Goal: Contribute content: Contribute content

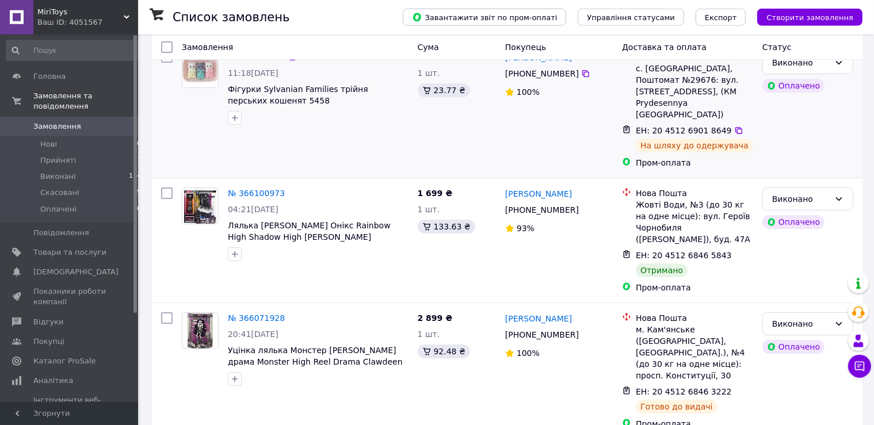
scroll to position [121, 0]
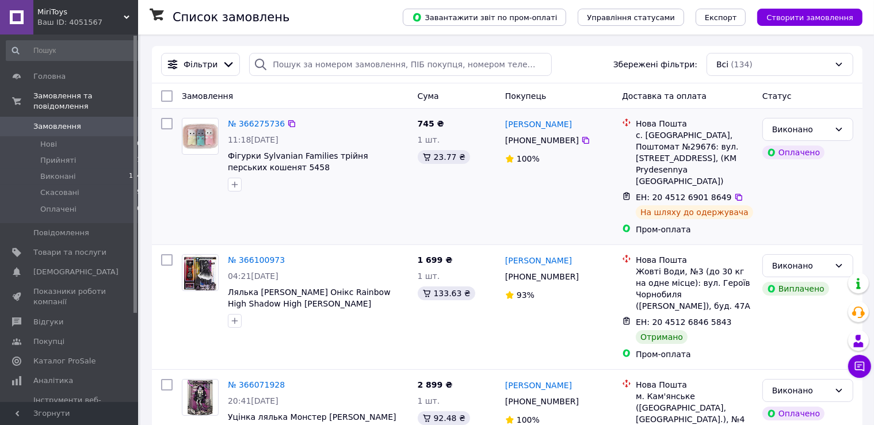
scroll to position [60, 0]
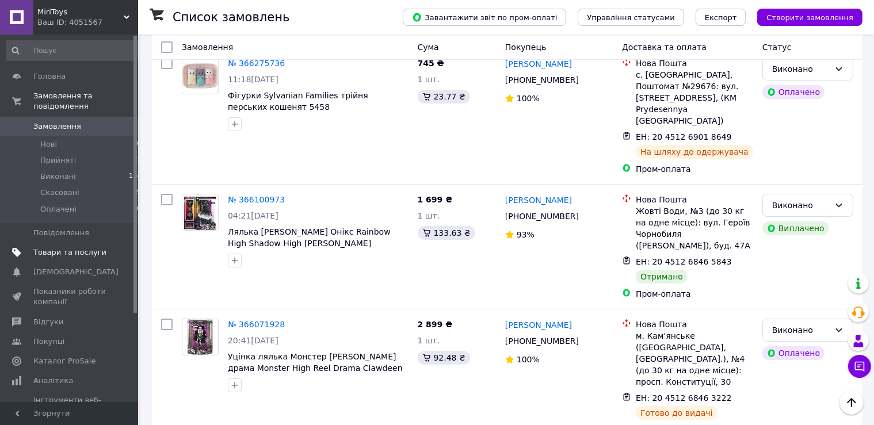
click at [56, 247] on span "Товари та послуги" at bounding box center [69, 252] width 73 height 10
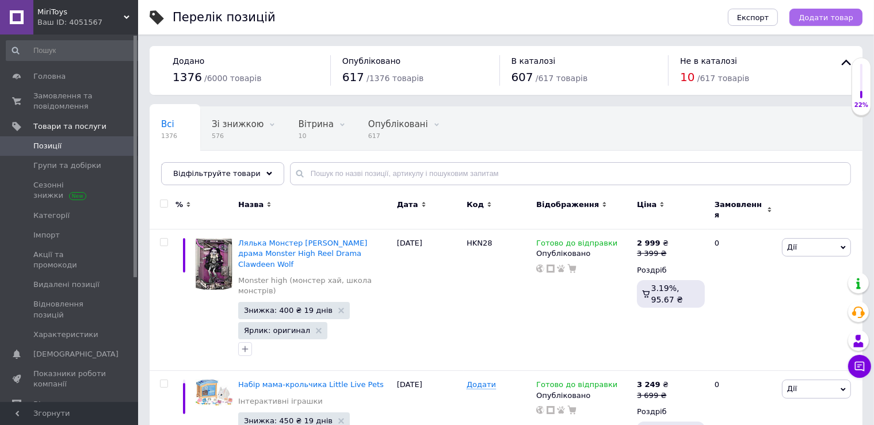
click at [833, 20] on span "Додати товар" at bounding box center [826, 17] width 55 height 9
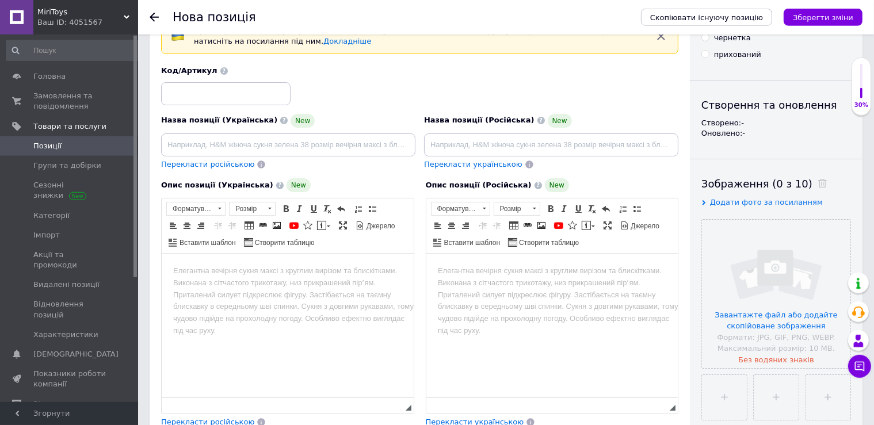
scroll to position [182, 0]
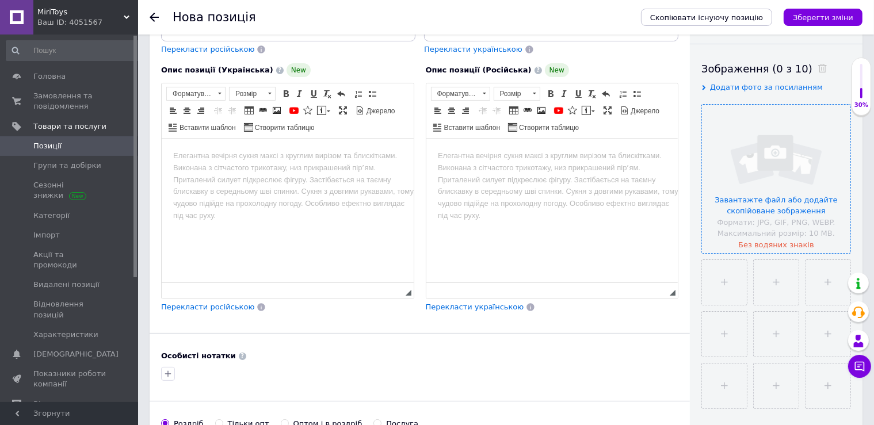
drag, startPoint x: 762, startPoint y: 207, endPoint x: 779, endPoint y: 222, distance: 22.8
click at [763, 206] on input "file" at bounding box center [776, 179] width 148 height 148
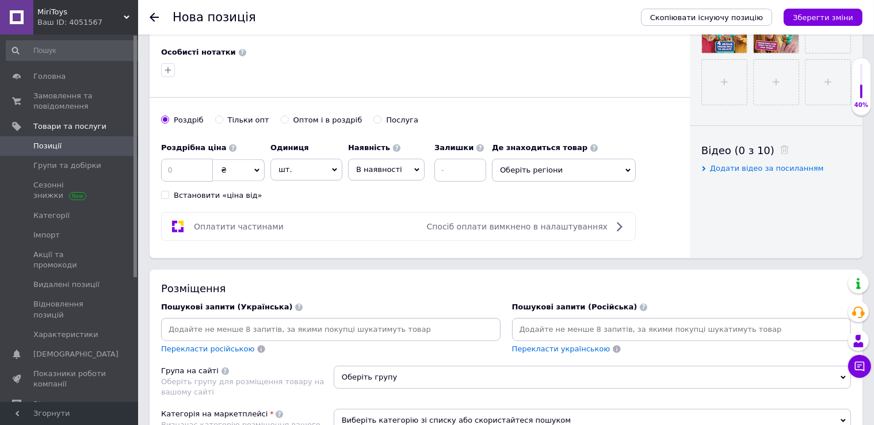
scroll to position [608, 0]
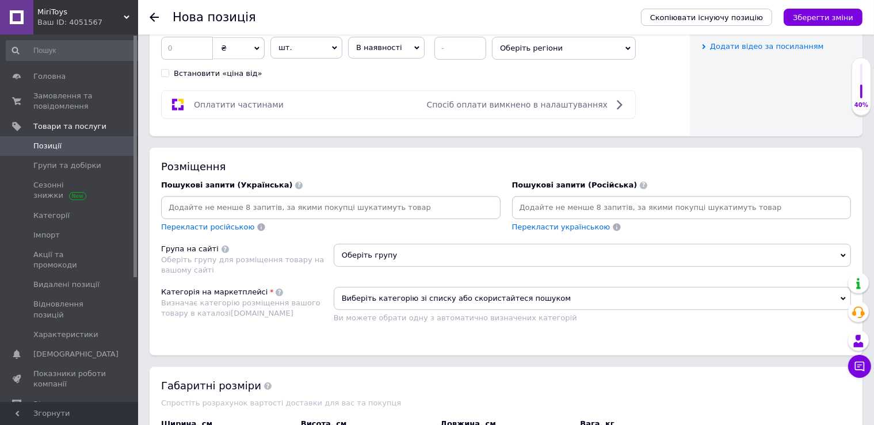
paste input "Обезьянка фингерлингс Fingerlings Interactive Baby Monkey 70+ Sounds & Reaction…"
type input "Обезьянка фингерлингс Fingerlings Interactive Baby Monkey 70+ Sounds & Reaction…"
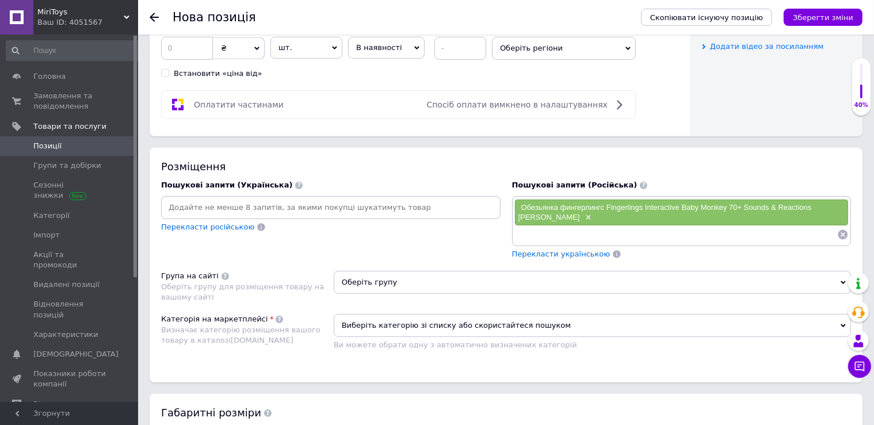
click at [364, 274] on span "Оберіть групу" at bounding box center [592, 282] width 517 height 23
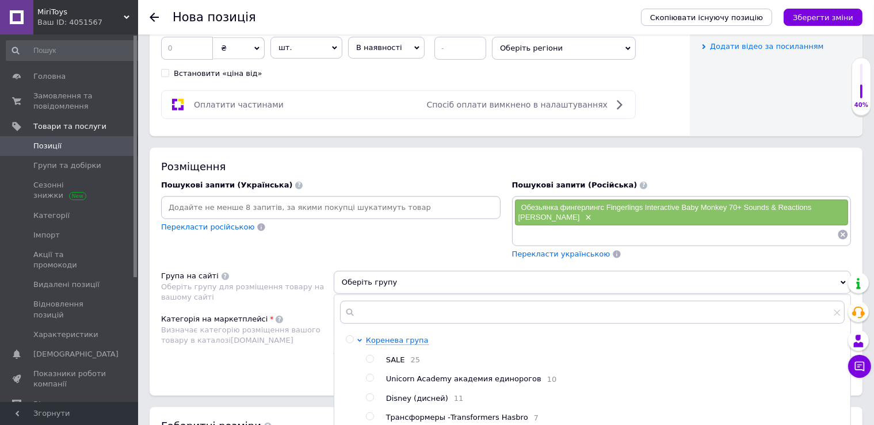
click at [387, 356] on span "SALE" at bounding box center [395, 360] width 19 height 9
radio input "true"
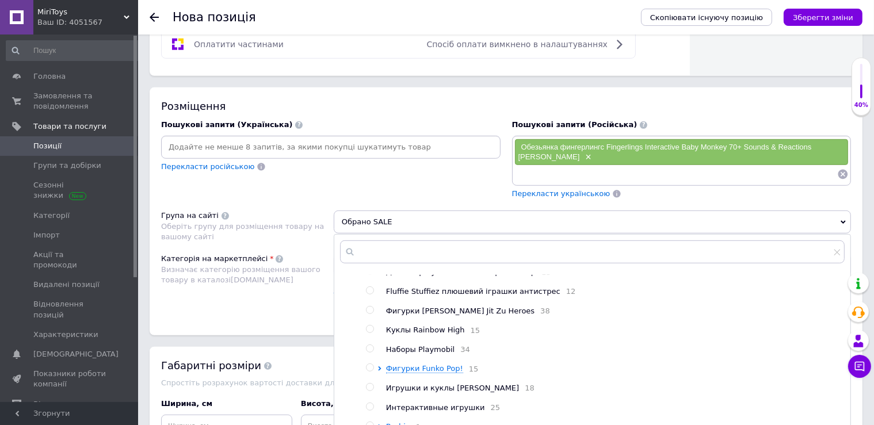
scroll to position [207, 0]
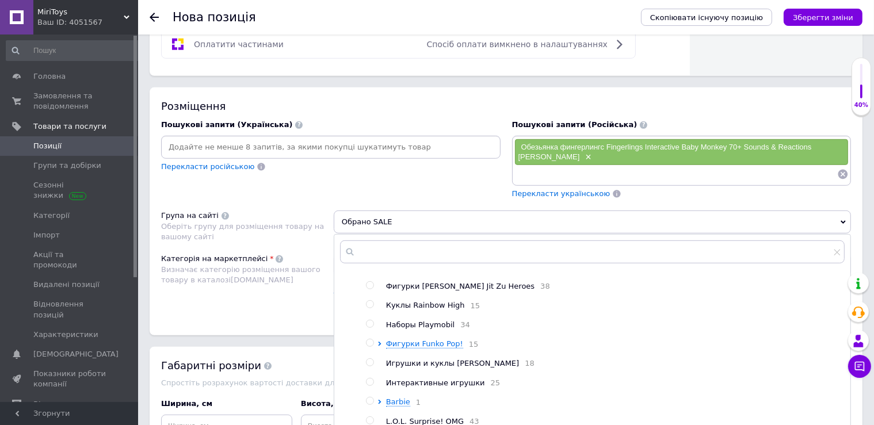
click at [368, 386] on input "radio" at bounding box center [369, 382] width 7 height 7
radio input "true"
radio input "false"
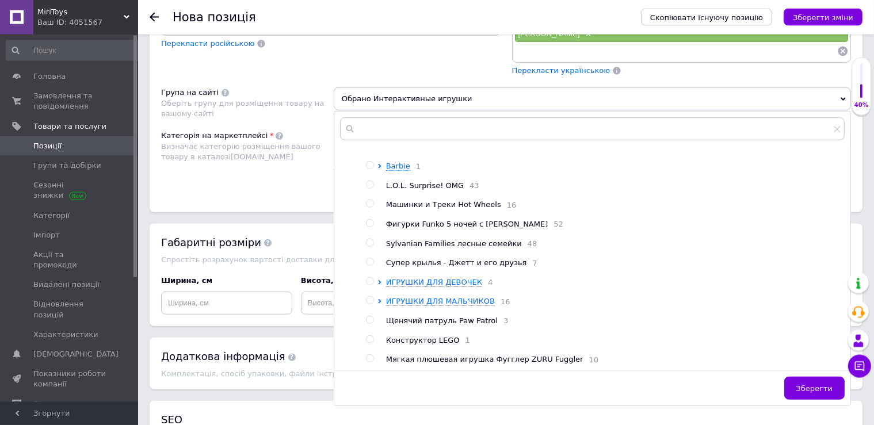
scroll to position [790, 0]
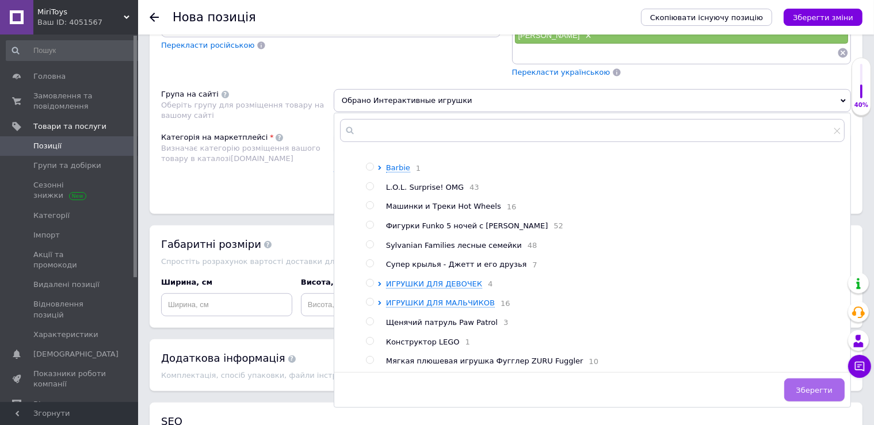
click at [814, 386] on span "Зберегти" at bounding box center [815, 390] width 36 height 9
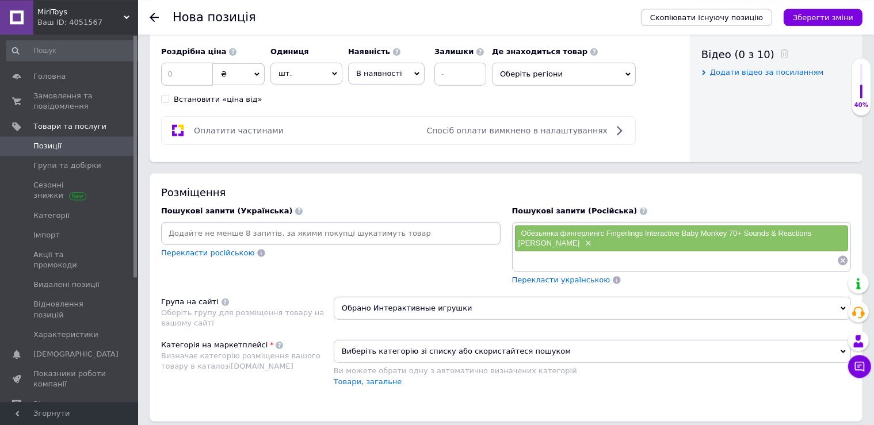
scroll to position [608, 0]
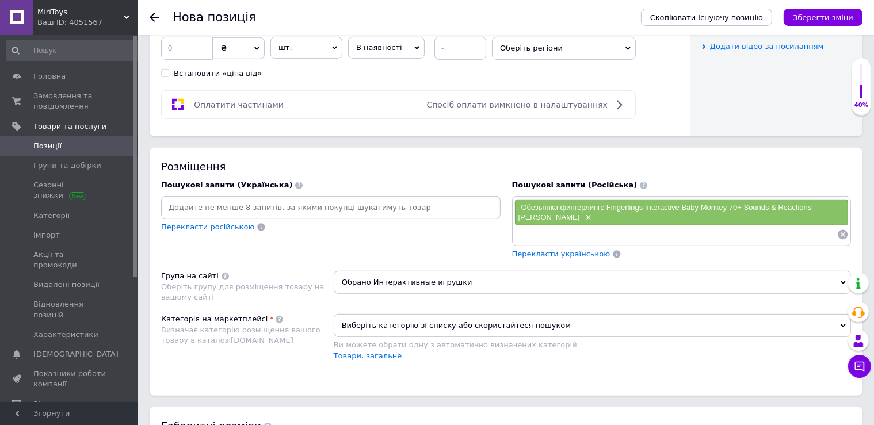
click at [376, 317] on span "Виберіть категорію зі списку або скористайтеся пошуком" at bounding box center [592, 325] width 517 height 23
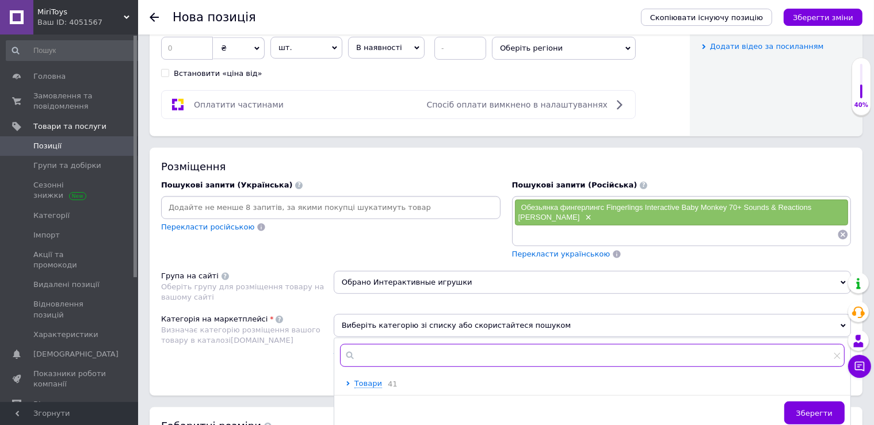
click at [383, 349] on input "text" at bounding box center [592, 355] width 505 height 23
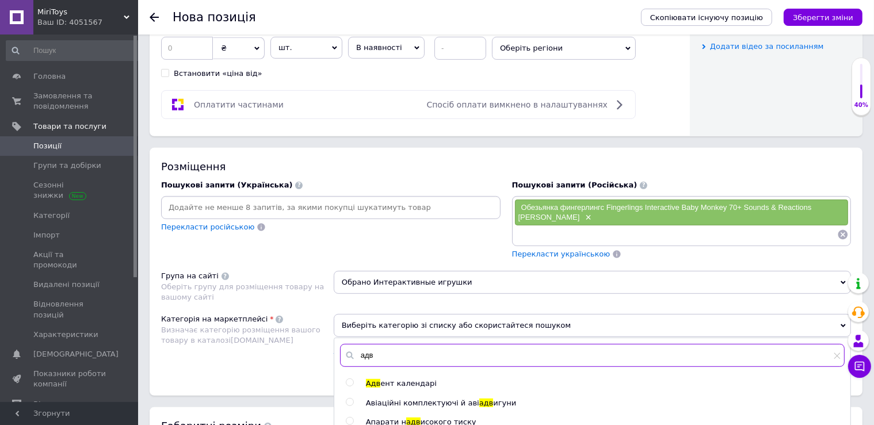
type input "адв"
click at [396, 379] on span "ент календарі" at bounding box center [408, 383] width 56 height 9
radio input "true"
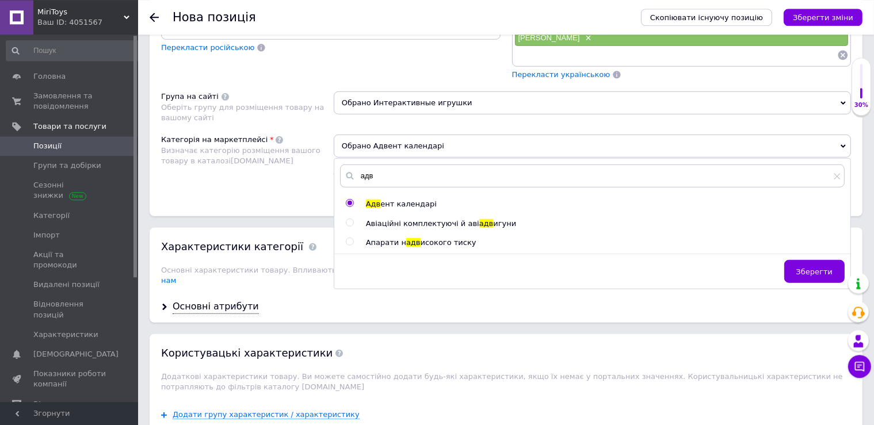
scroll to position [790, 0]
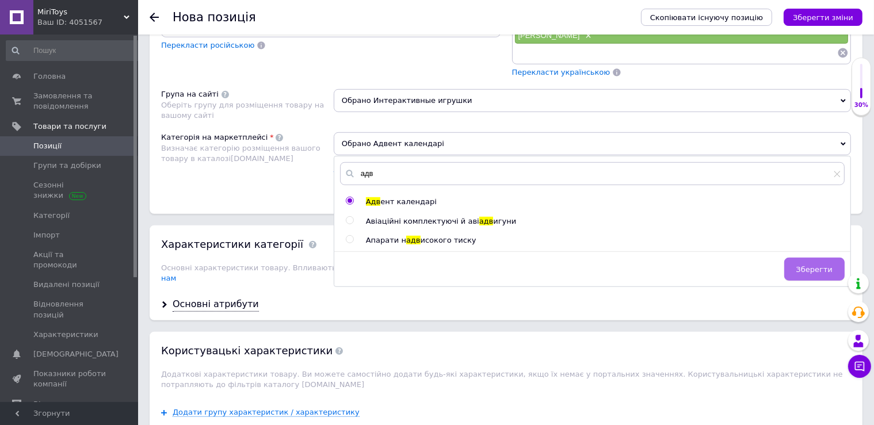
click at [816, 265] on span "Зберегти" at bounding box center [815, 269] width 36 height 9
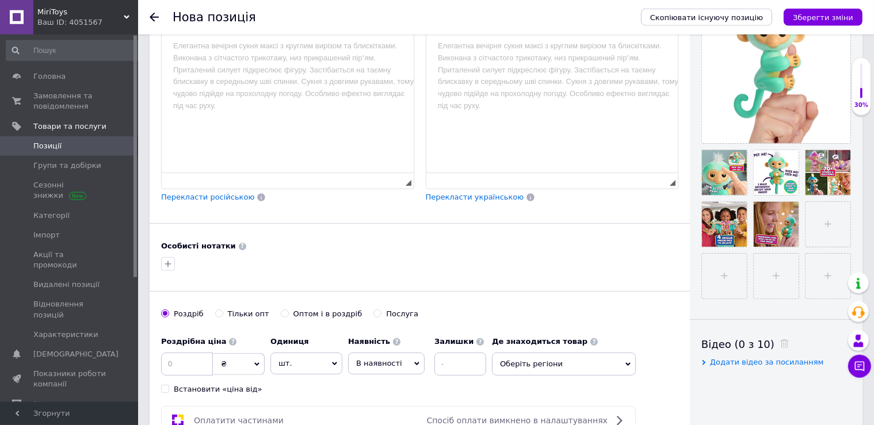
scroll to position [182, 0]
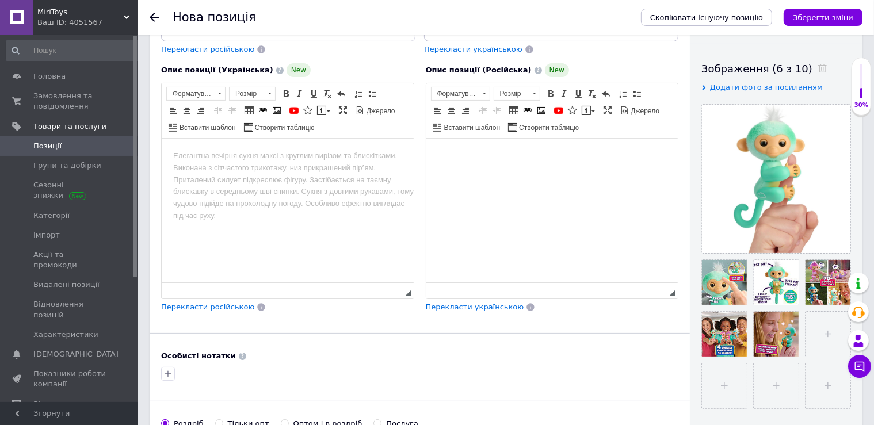
click at [463, 162] on html at bounding box center [552, 211] width 252 height 144
click at [484, 164] on span "Вставити" at bounding box center [490, 165] width 41 height 14
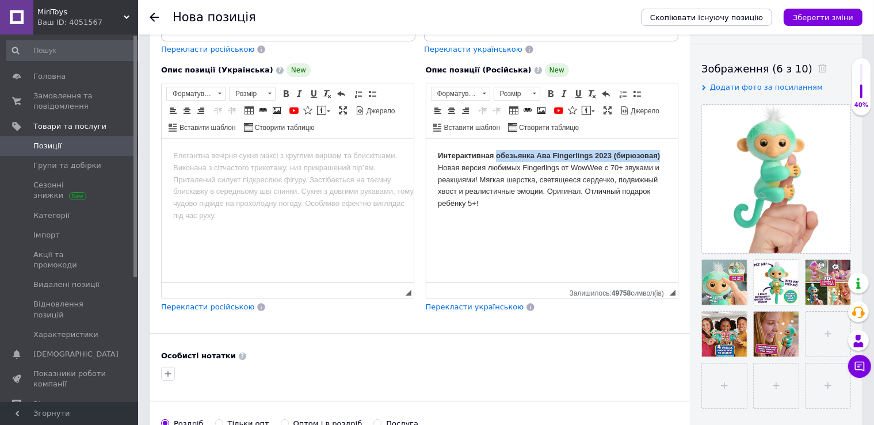
drag, startPoint x: 495, startPoint y: 155, endPoint x: 656, endPoint y: 157, distance: 161.2
click at [661, 158] on body "Интерактивная обезьянка Ава Fingerlings 2023 (бирюзовая) Новая версия любимых F…" at bounding box center [551, 180] width 229 height 60
drag, startPoint x: 654, startPoint y: 155, endPoint x: 426, endPoint y: 139, distance: 228.5
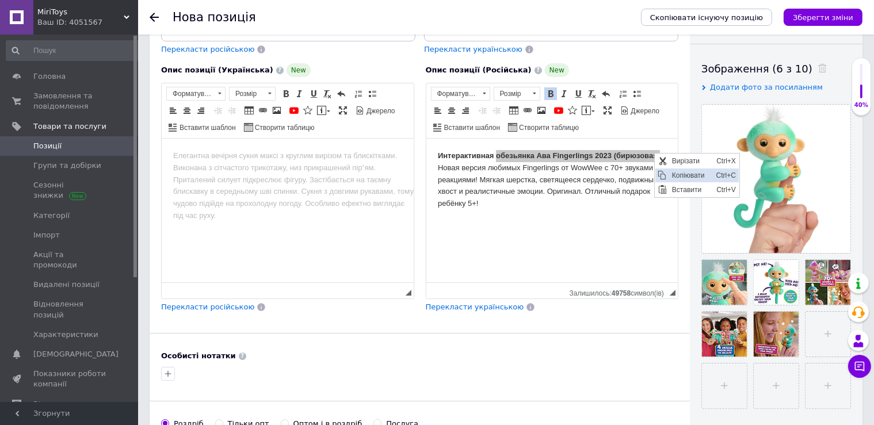
drag, startPoint x: 679, startPoint y: 176, endPoint x: 779, endPoint y: 159, distance: 101.4
click at [679, 176] on span "Копіювати" at bounding box center [691, 176] width 44 height 14
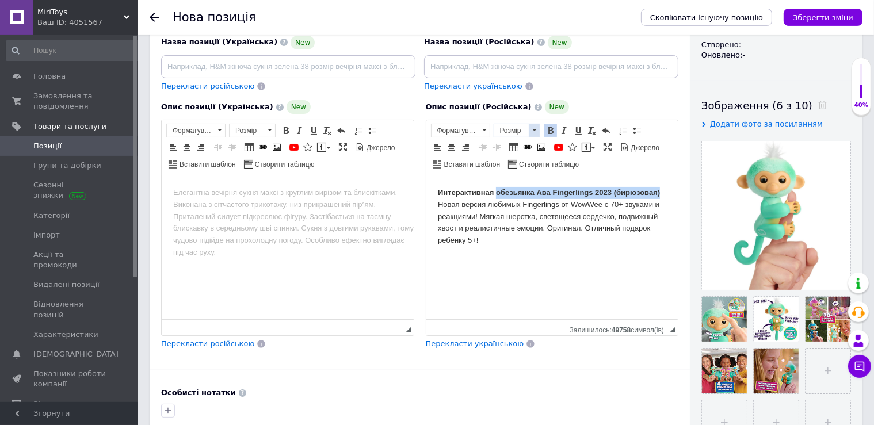
scroll to position [121, 0]
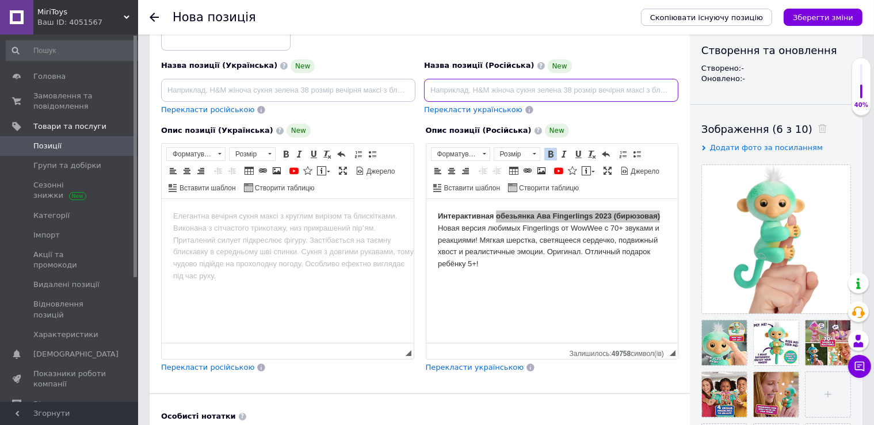
click at [467, 84] on input at bounding box center [551, 90] width 254 height 23
click at [435, 91] on input "игрушка обезьянка Ава Fingerlings 2023 (бирюзовая)" at bounding box center [551, 90] width 254 height 23
type input "Игрушка обезьянка Ава Fingerlings 2023 (бирюзовая)"
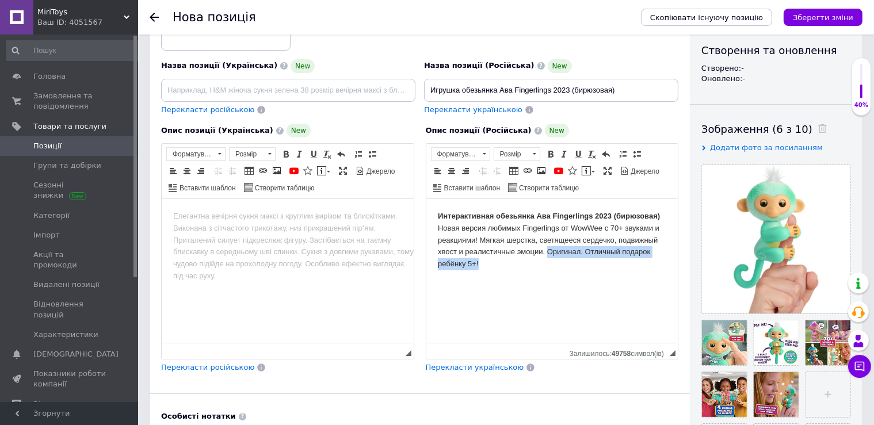
drag, startPoint x: 548, startPoint y: 252, endPoint x: 558, endPoint y: 281, distance: 30.9
click at [558, 281] on html "Интерактивная обезьянка Ава Fingerlings 2023 (бирюзовая) Новая версия любимых F…" at bounding box center [552, 271] width 252 height 144
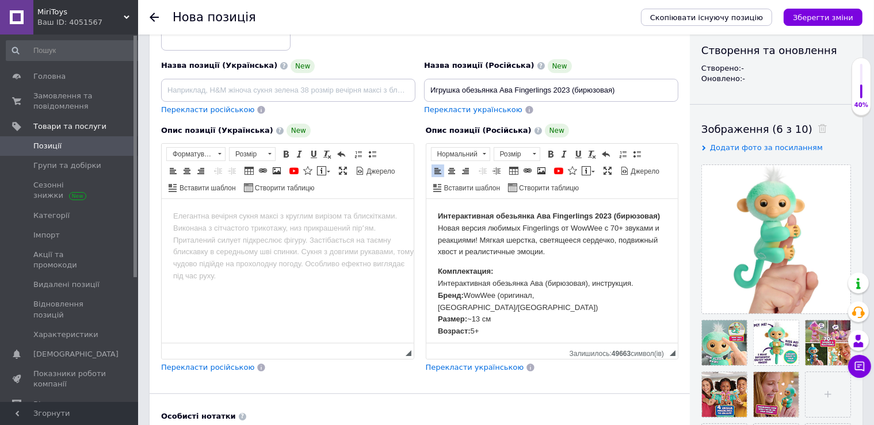
click at [477, 367] on span "Перекласти українською" at bounding box center [475, 367] width 98 height 9
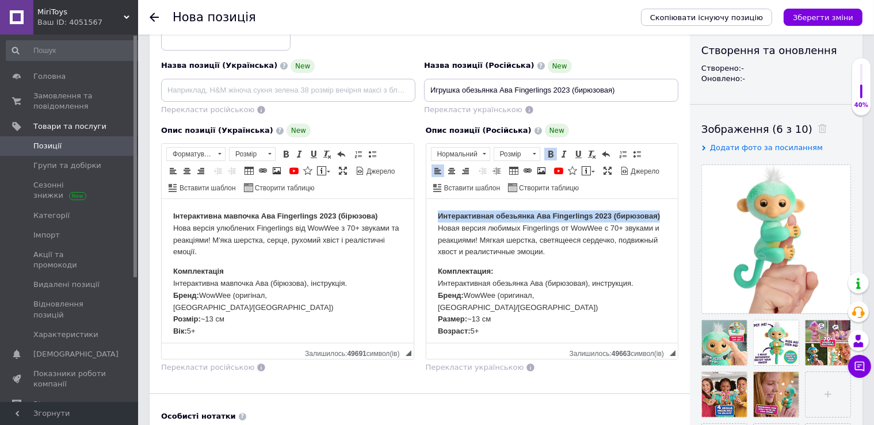
drag, startPoint x: 436, startPoint y: 216, endPoint x: 661, endPoint y: 218, distance: 224.5
click at [661, 218] on html "Интерактивная обезьянка Ава Fingerlings 2023 (бирюзовая) Новая версия любимых F…" at bounding box center [552, 271] width 252 height 144
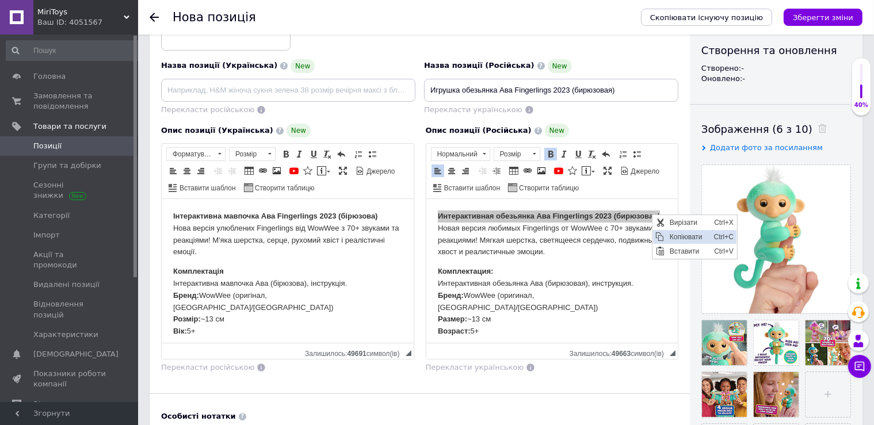
drag, startPoint x: 684, startPoint y: 238, endPoint x: 1373, endPoint y: 447, distance: 719.4
click at [684, 238] on span "Копіювати" at bounding box center [689, 237] width 44 height 14
copy strong "Интерактивная обезьянка Ава Fingerlings 2023 (бирюзовая)"
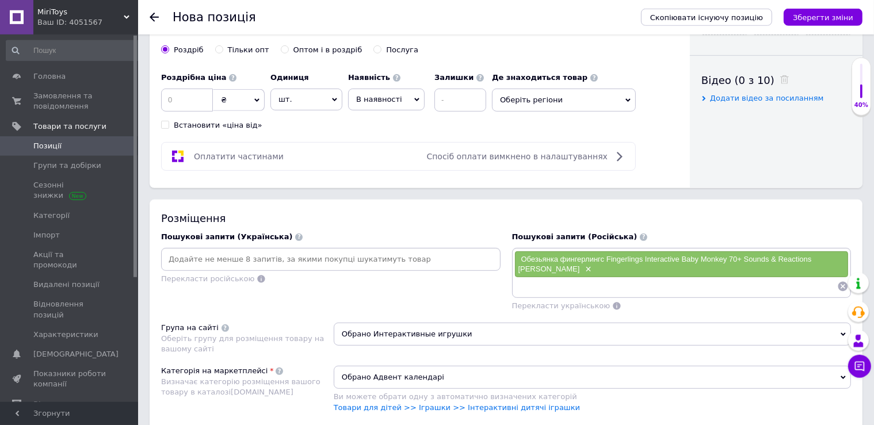
scroll to position [608, 0]
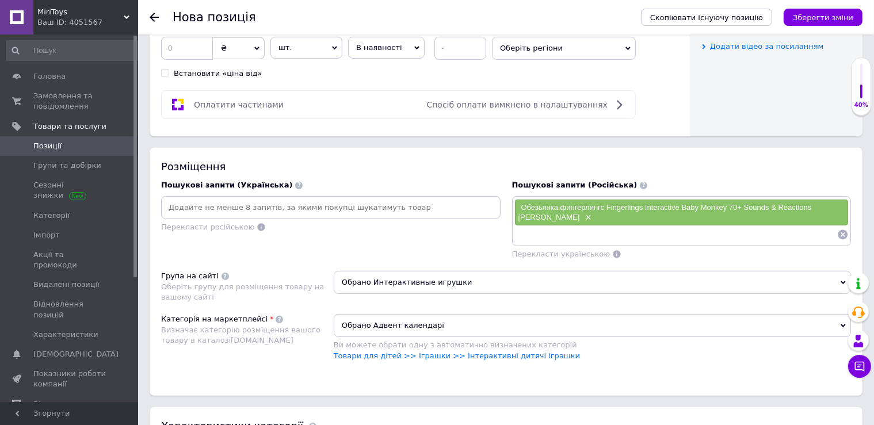
type input "Интерактивная обезьянка Ава Fingerlings 2023 (бирюзовая)"
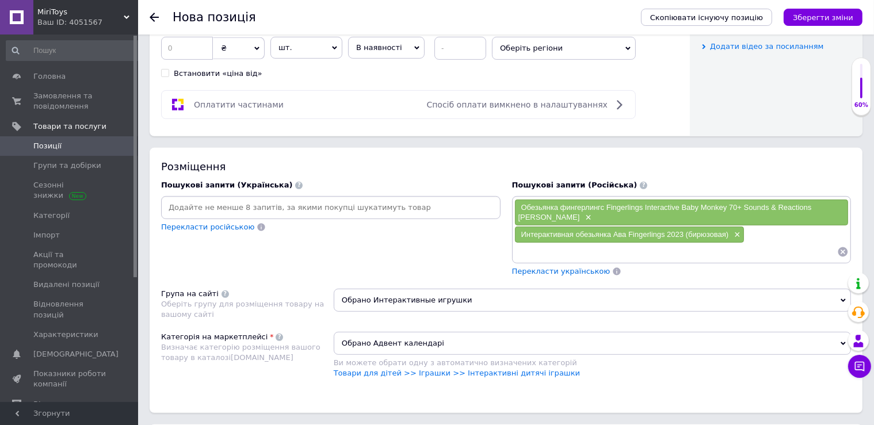
paste input "Fingerlings 2023 NEW Interactive Baby Monkey"
type input "Fingerlings 2023 NEW Interactive Baby Monkey"
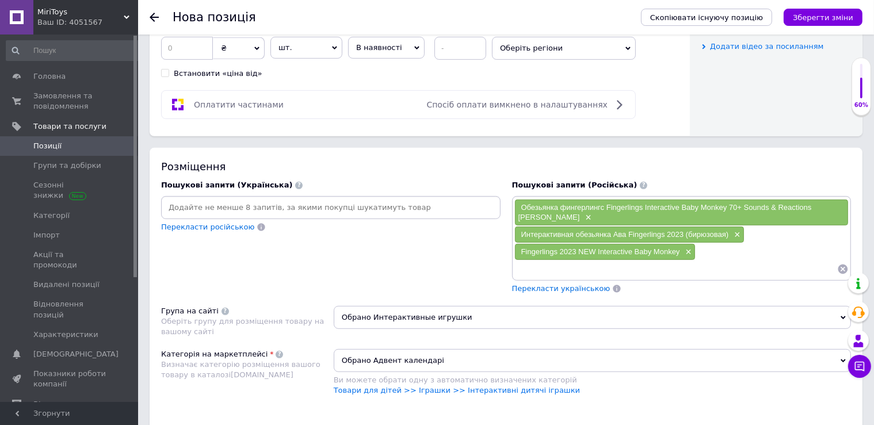
paste input "Fingerlings"
type input "Fingerlings"
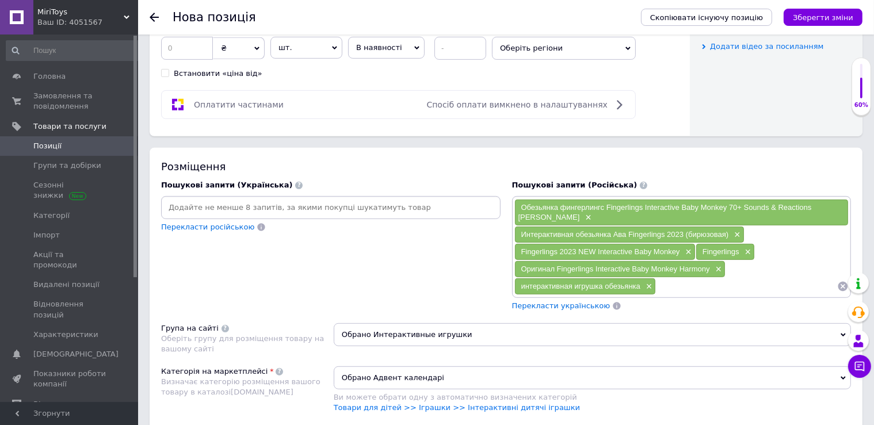
paste input "Интерактивная Ручная Обезьяна Fingerlings Monkey Ручная Обезьяна Baby Monkey Ha…"
type input "Интерактивная Ручная Обезьяна Fingerlings Monkey Ручная Обезьяна Baby Monkey Ha…"
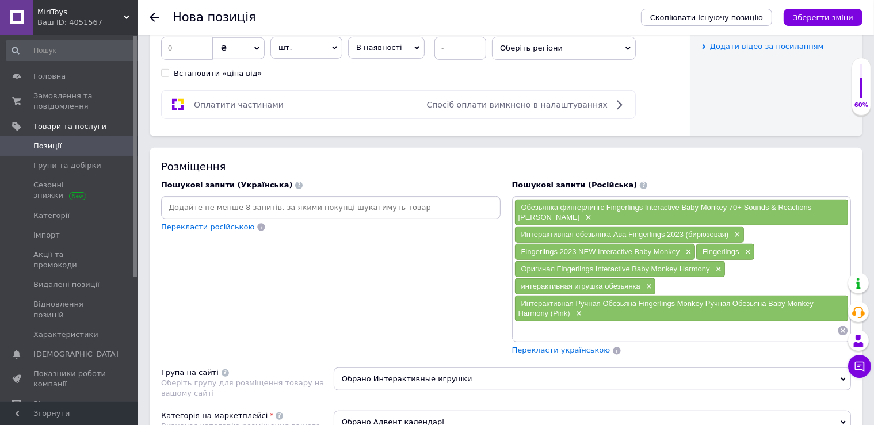
paste input "Интерактивный единорог-малыш Fingerlings Magic Moods Mimi"
type input "Интерактивный единорог-малыш Fingerlings Magic Moods Mimi"
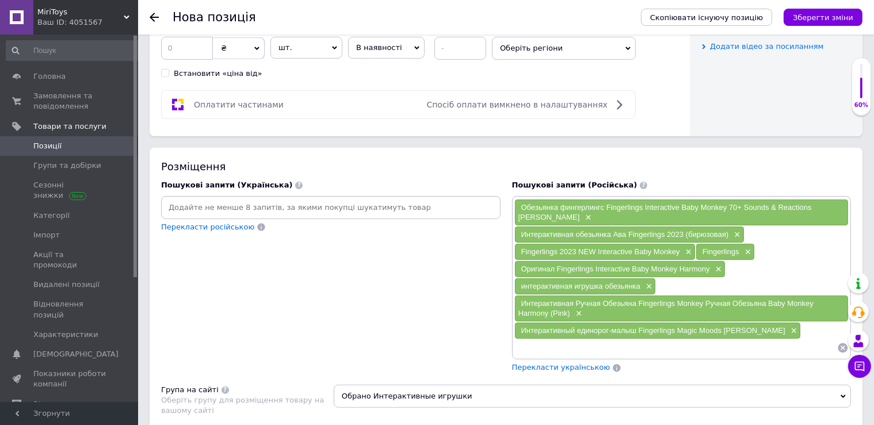
click at [577, 363] on span "Перекласти українською" at bounding box center [561, 367] width 98 height 9
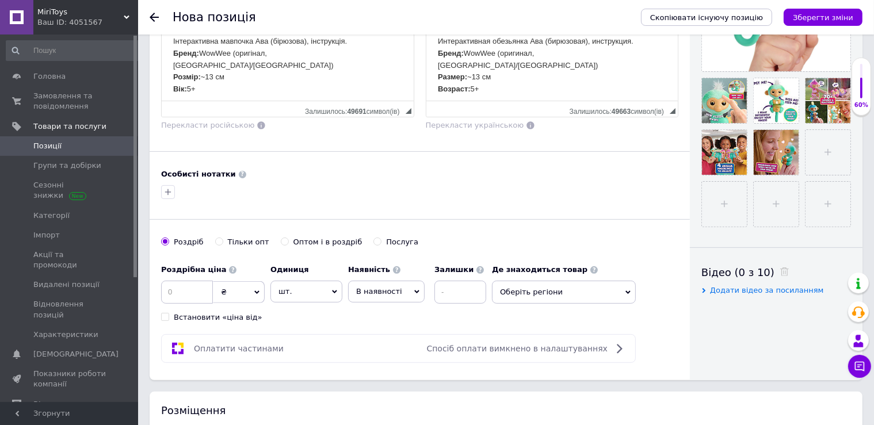
scroll to position [364, 0]
click at [183, 294] on input at bounding box center [187, 291] width 52 height 23
type input "1399"
click at [385, 287] on span "В наявності" at bounding box center [379, 291] width 46 height 9
drag, startPoint x: 375, startPoint y: 361, endPoint x: 359, endPoint y: 356, distance: 17.7
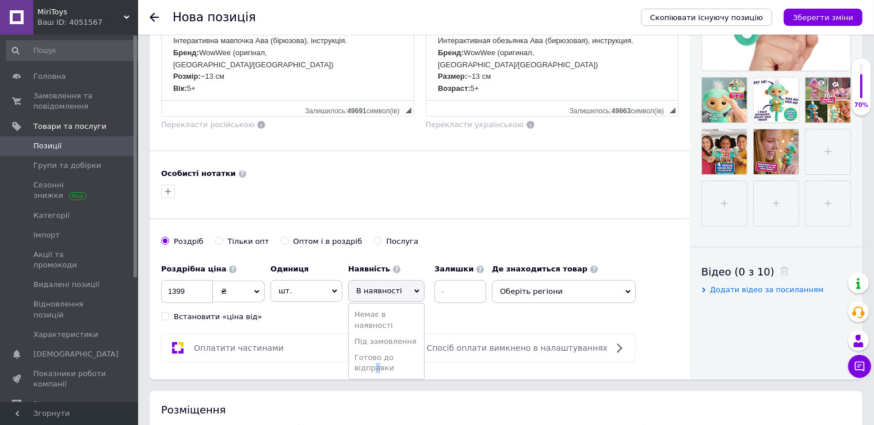
click at [374, 361] on li "Готово до відправки" at bounding box center [386, 363] width 75 height 26
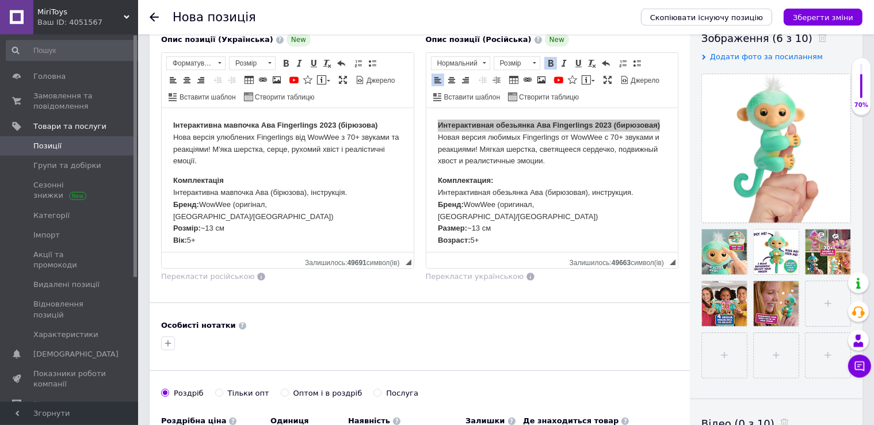
scroll to position [60, 0]
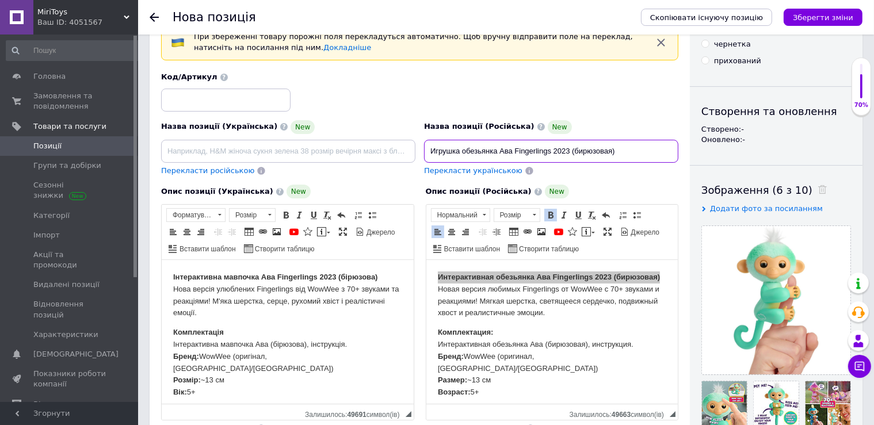
click at [432, 150] on input "Игрушка обезьянка Ава Fingerlings 2023 (бирюзовая)" at bounding box center [551, 151] width 254 height 23
type input "Оригинал Игрушка обезьянка Ава Fingerlings 2023 (бирюзовая)"
click at [454, 170] on span "Перекласти українською" at bounding box center [473, 170] width 98 height 9
type input "Оригінал Іграшка мавпочка Ава Fingerlings 2023 (бірюзова)"
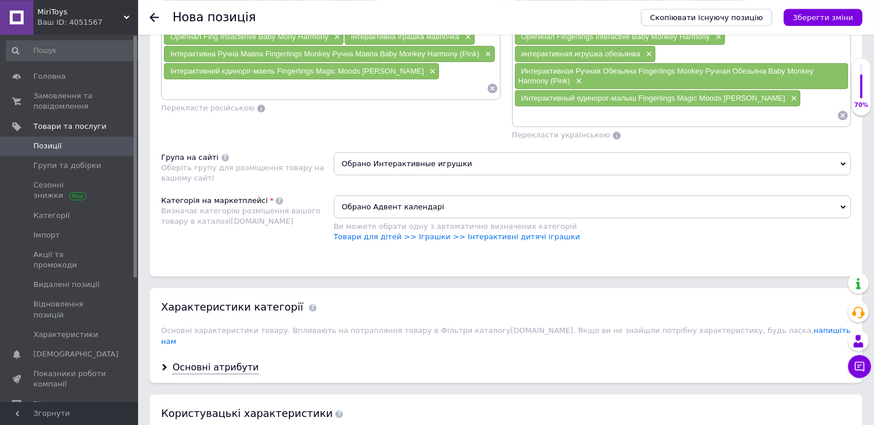
scroll to position [851, 0]
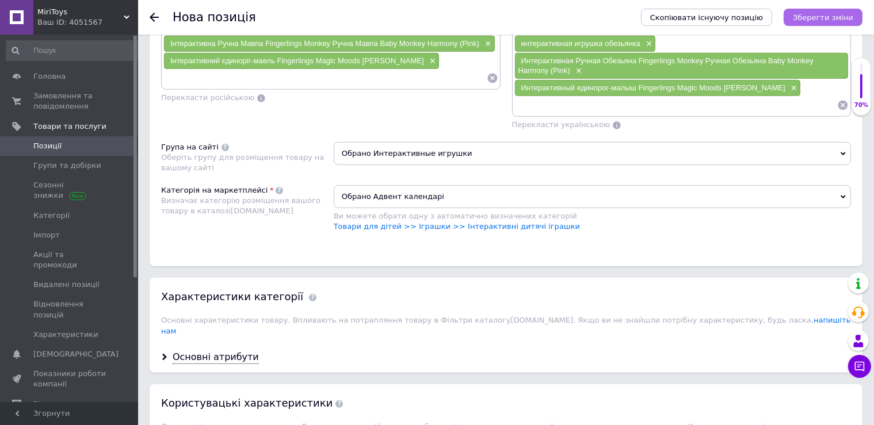
click at [813, 20] on icon "Зберегти зміни" at bounding box center [823, 17] width 60 height 9
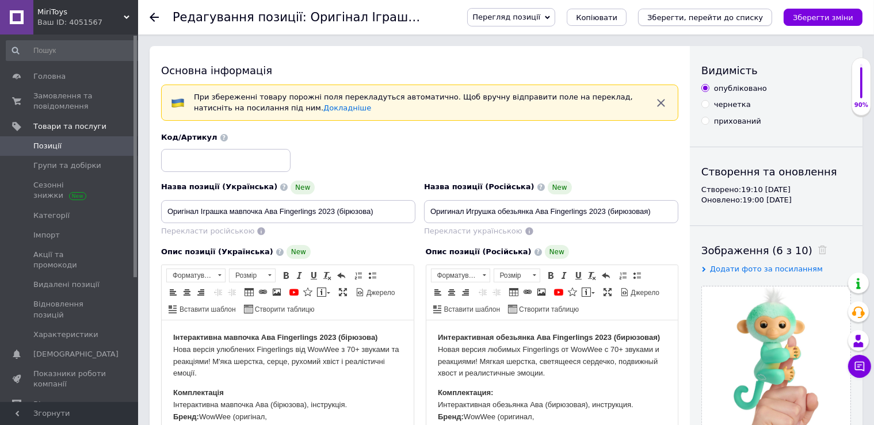
click at [713, 17] on icon "Зберегти, перейти до списку" at bounding box center [706, 17] width 116 height 9
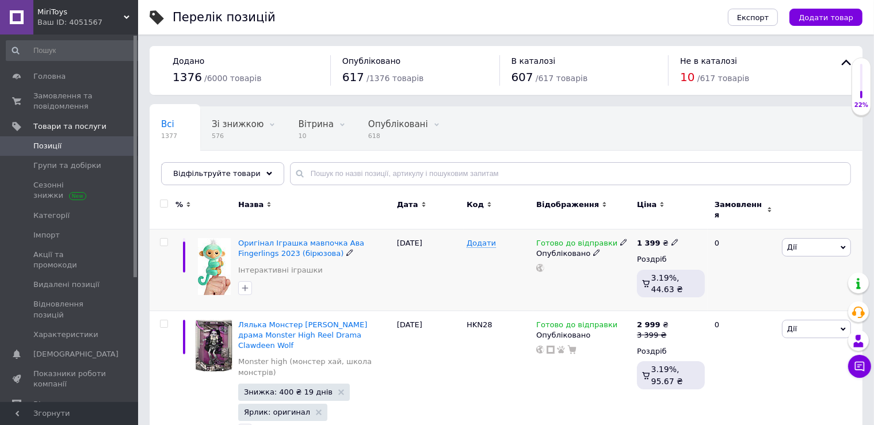
click at [802, 238] on span "Дії" at bounding box center [816, 247] width 69 height 18
click at [753, 310] on li "Знижка" at bounding box center [774, 318] width 153 height 16
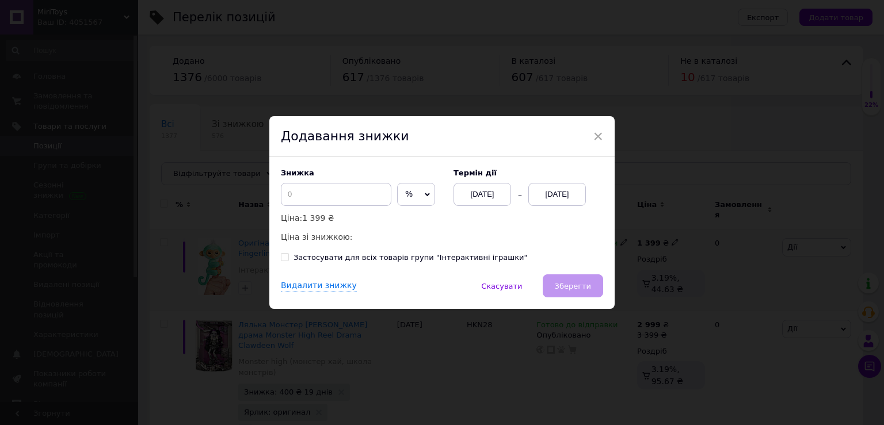
click at [405, 197] on span "%" at bounding box center [408, 193] width 7 height 9
click at [398, 221] on li "₴" at bounding box center [416, 219] width 37 height 16
click at [349, 197] on input at bounding box center [336, 194] width 111 height 23
type input "300"
click at [559, 197] on div "12.10.2025" at bounding box center [557, 194] width 58 height 23
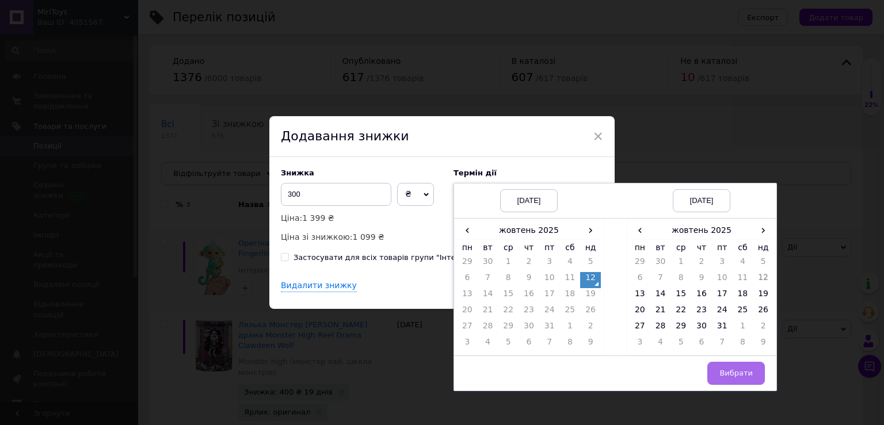
drag, startPoint x: 714, startPoint y: 327, endPoint x: 740, endPoint y: 371, distance: 51.3
click at [714, 329] on td "31" at bounding box center [722, 329] width 21 height 16
click at [742, 372] on span "Вибрати" at bounding box center [735, 373] width 33 height 9
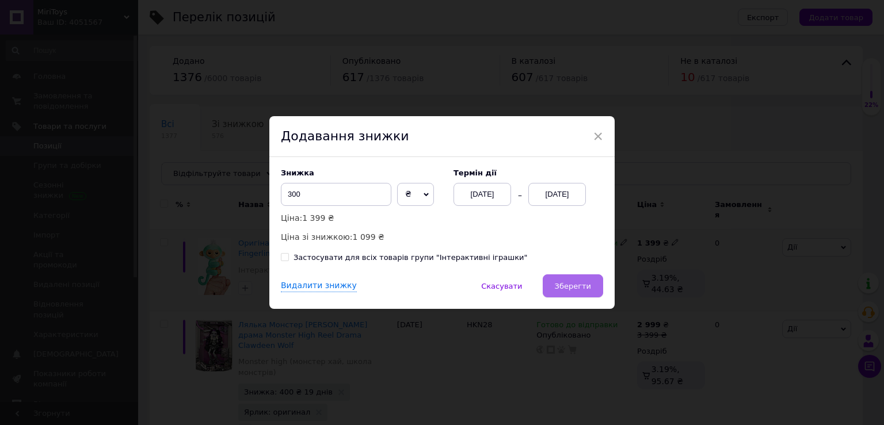
click at [572, 291] on span "Зберегти" at bounding box center [573, 286] width 36 height 9
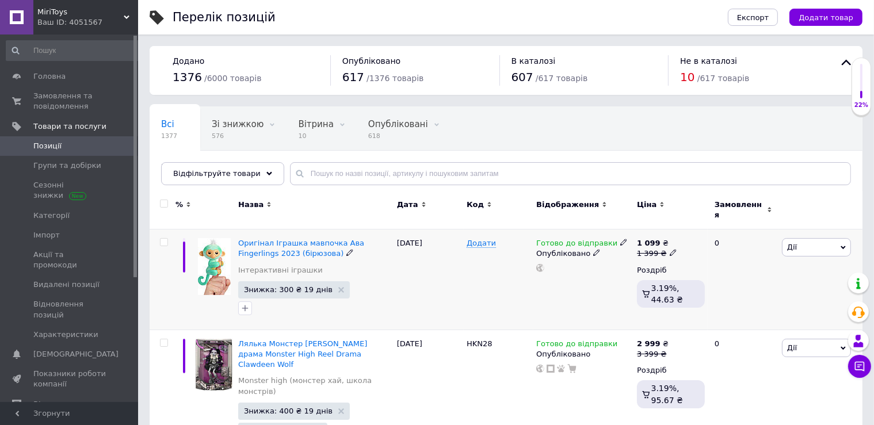
drag, startPoint x: 794, startPoint y: 238, endPoint x: 749, endPoint y: 273, distance: 57.0
click at [794, 243] on span "Дії" at bounding box center [792, 247] width 10 height 9
click at [746, 261] on li "Редагувати" at bounding box center [774, 269] width 153 height 16
